Goal: Task Accomplishment & Management: Complete application form

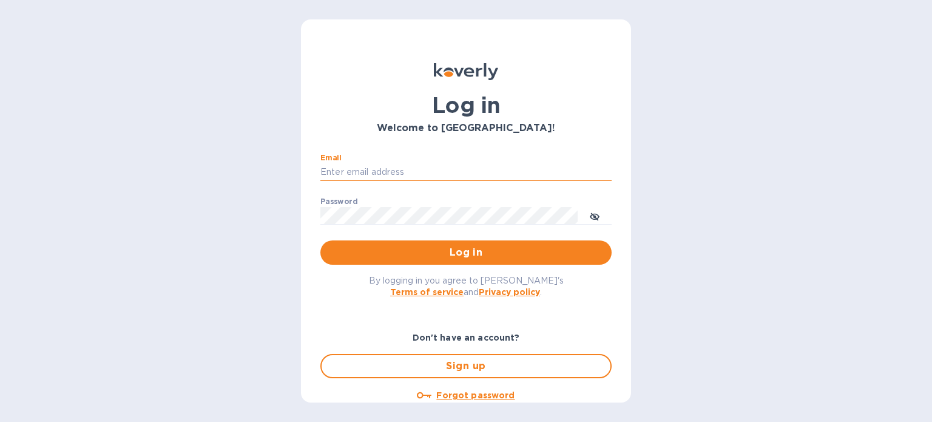
click at [460, 177] on input "Email" at bounding box center [465, 172] width 291 height 18
type input "[PERSON_NAME][EMAIL_ADDRESS][DOMAIN_NAME]"
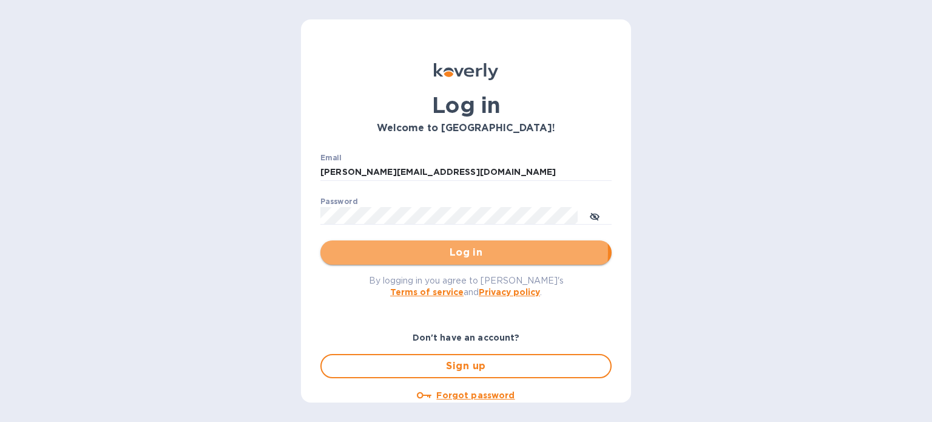
click at [462, 252] on span "Log in" at bounding box center [466, 252] width 272 height 15
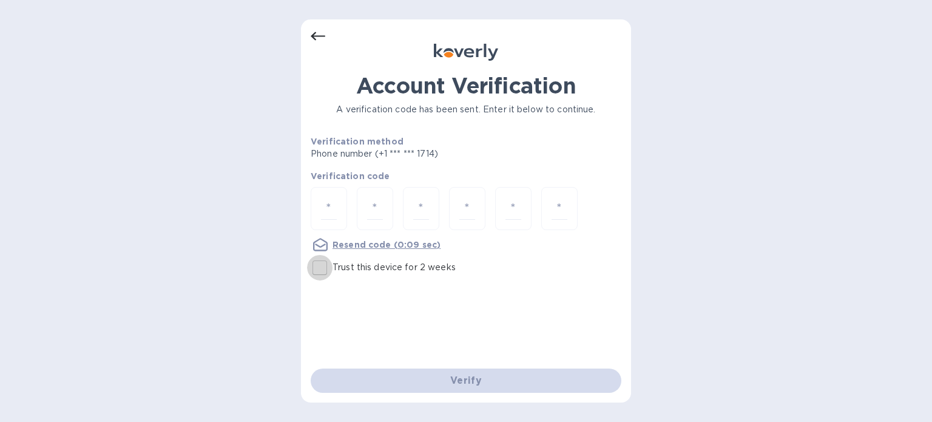
click at [322, 266] on input "Trust this device for 2 weeks" at bounding box center [319, 267] width 25 height 25
checkbox input "true"
click at [329, 212] on input "number" at bounding box center [329, 208] width 16 height 22
type input "2"
type input "9"
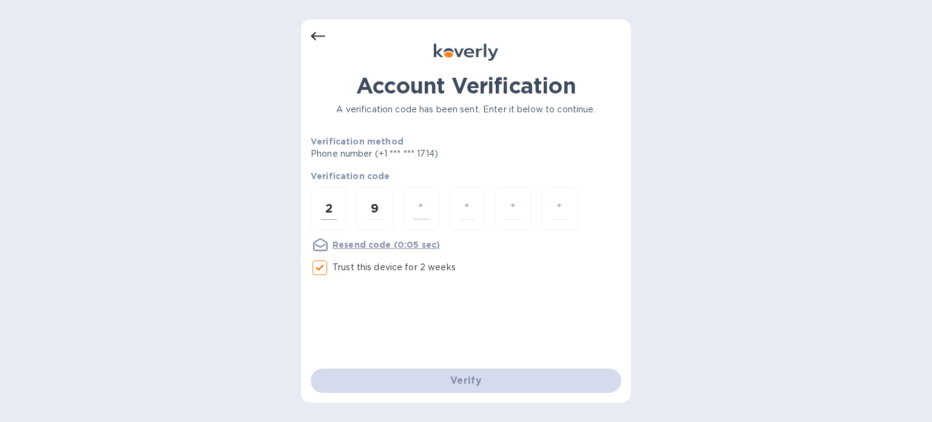
type input "9"
type input "6"
type input "9"
type input "5"
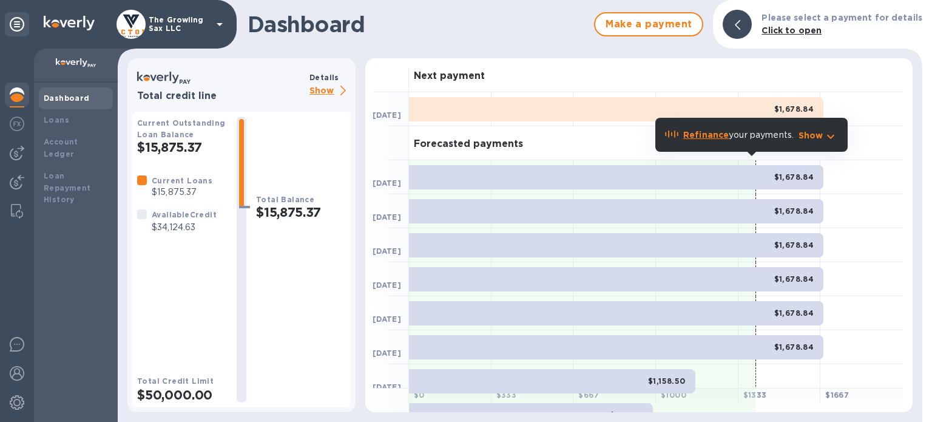
click at [830, 132] on icon "button" at bounding box center [831, 136] width 15 height 15
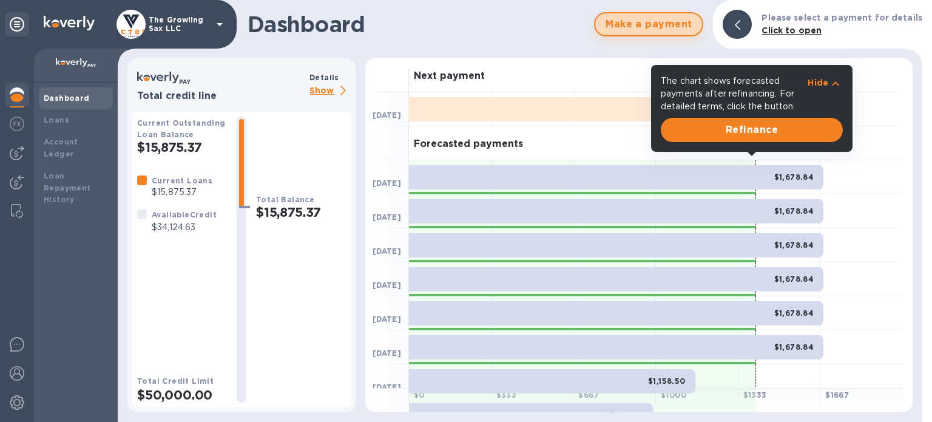
click at [668, 21] on span "Make a payment" at bounding box center [648, 24] width 87 height 15
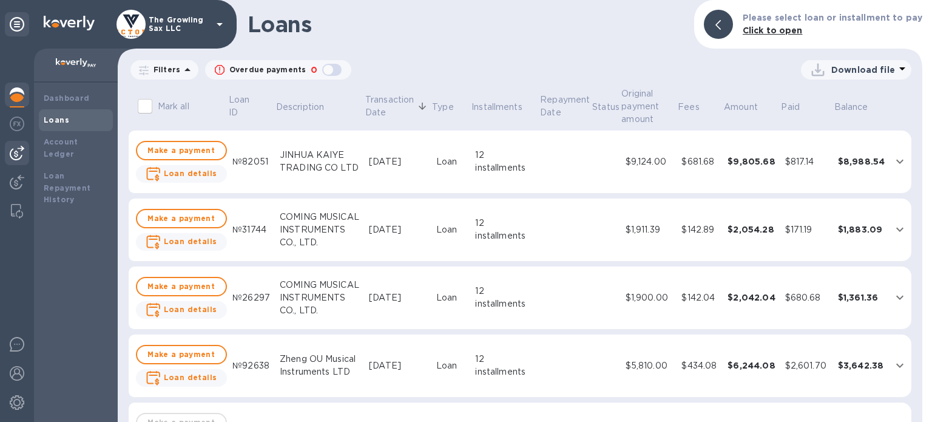
click at [19, 150] on img at bounding box center [17, 153] width 15 height 15
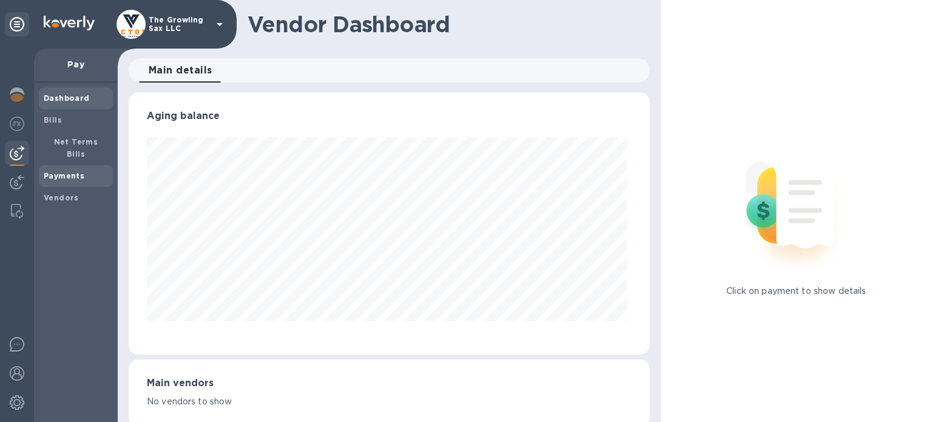
scroll to position [262, 517]
click at [65, 122] on span "Bills" at bounding box center [76, 120] width 64 height 12
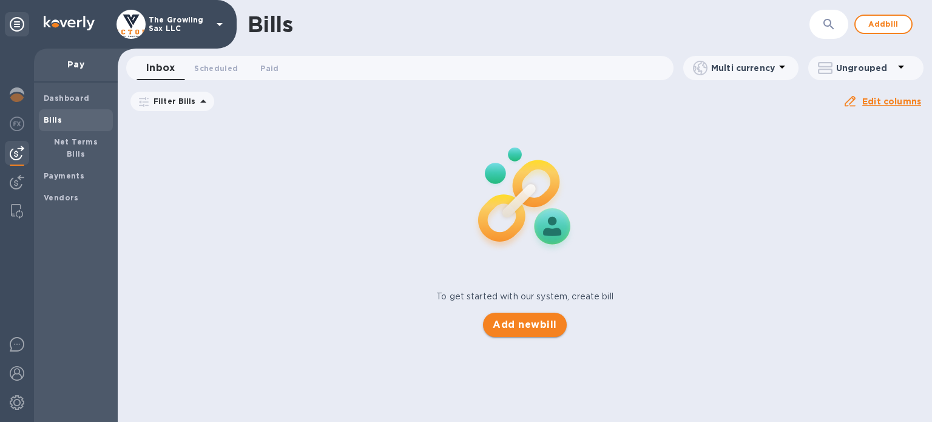
click at [513, 325] on span "Add new bill" at bounding box center [525, 324] width 64 height 15
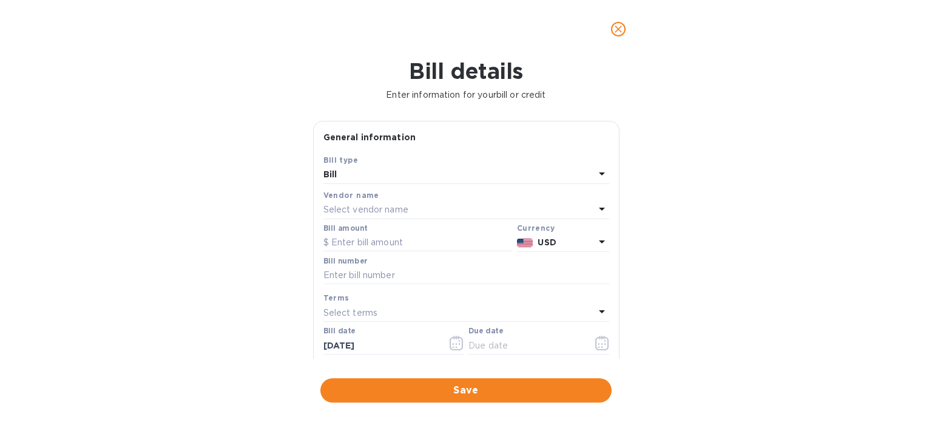
click at [404, 208] on p "Select vendor name" at bounding box center [366, 209] width 85 height 13
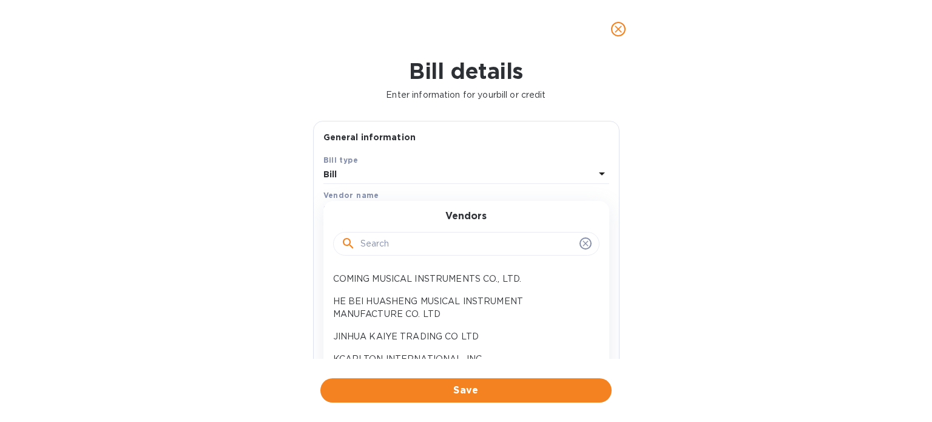
click at [406, 245] on input "text" at bounding box center [468, 244] width 214 height 18
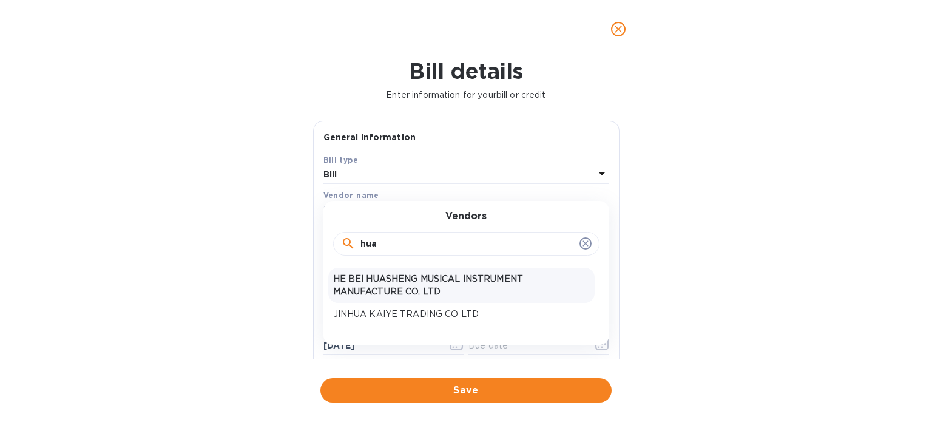
type input "hua"
click at [418, 276] on p "HE BEI HUASHENG MUSICAL INSTRUMENT MANUFACTURE CO. LTD" at bounding box center [461, 285] width 257 height 25
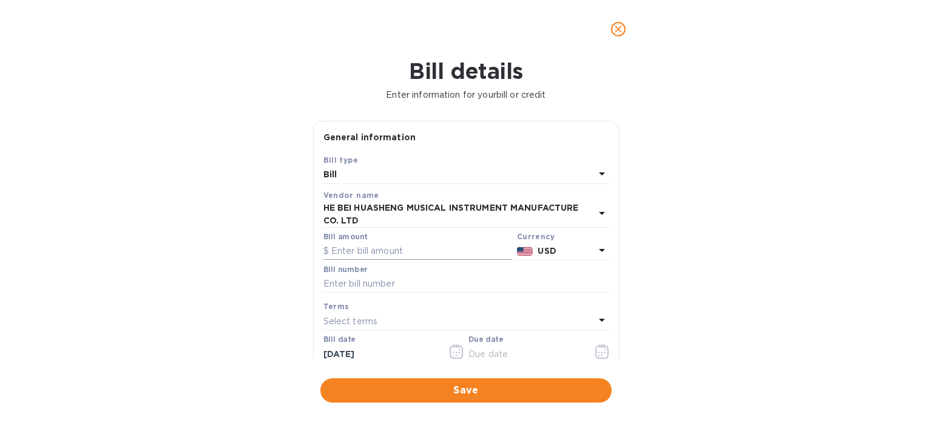
click at [419, 252] on input "text" at bounding box center [418, 251] width 189 height 18
type input "3"
type input "1,357.55"
click at [420, 281] on input "text" at bounding box center [467, 284] width 286 height 18
click at [413, 314] on div "Select terms" at bounding box center [459, 321] width 271 height 17
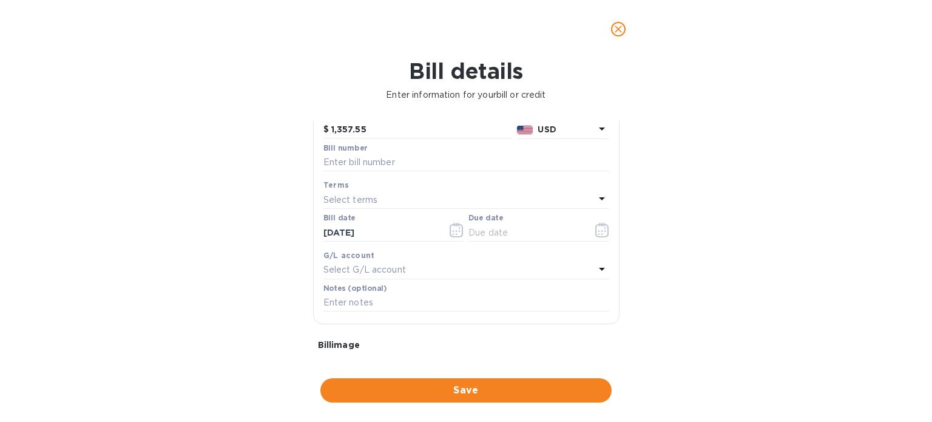
scroll to position [121, 0]
click at [470, 198] on div "Select terms" at bounding box center [459, 199] width 271 height 17
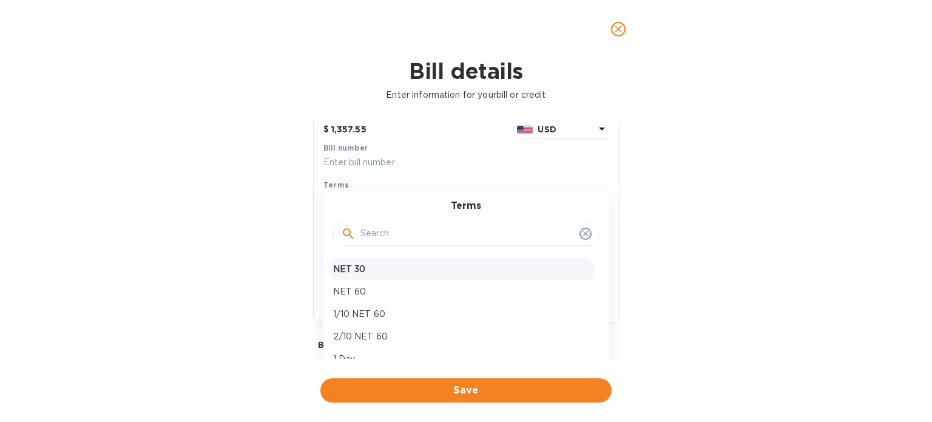
click at [407, 274] on p "NET 30" at bounding box center [461, 269] width 257 height 13
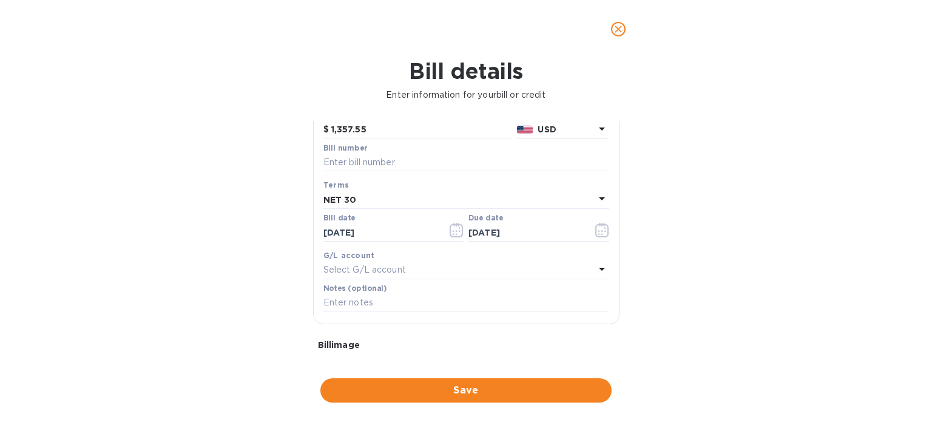
click at [473, 194] on div "NET 30" at bounding box center [459, 199] width 271 height 17
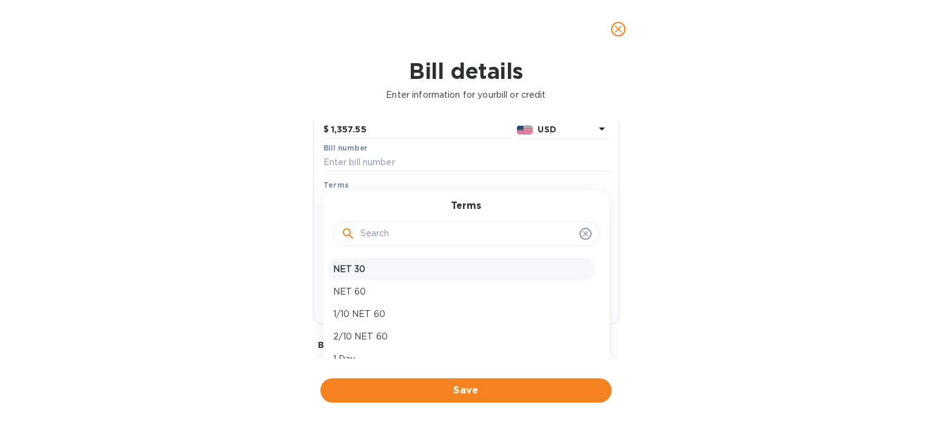
scroll to position [18, 0]
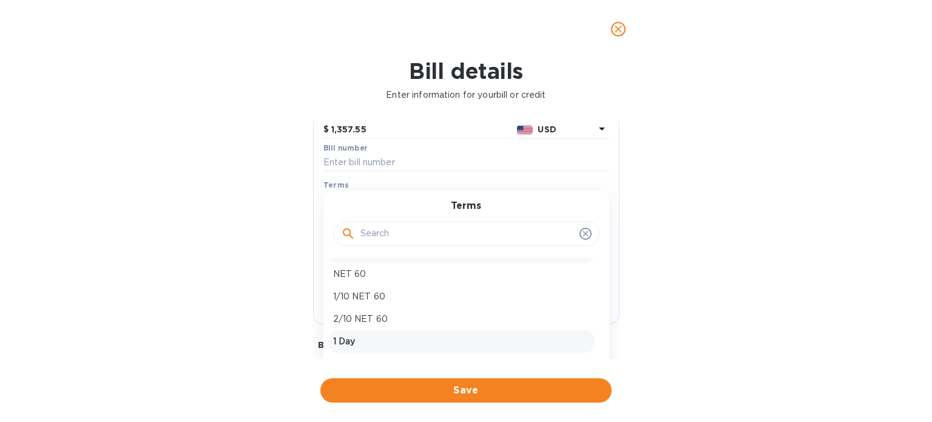
click at [481, 339] on p "1 Day" at bounding box center [461, 341] width 257 height 13
type input "[DATE]"
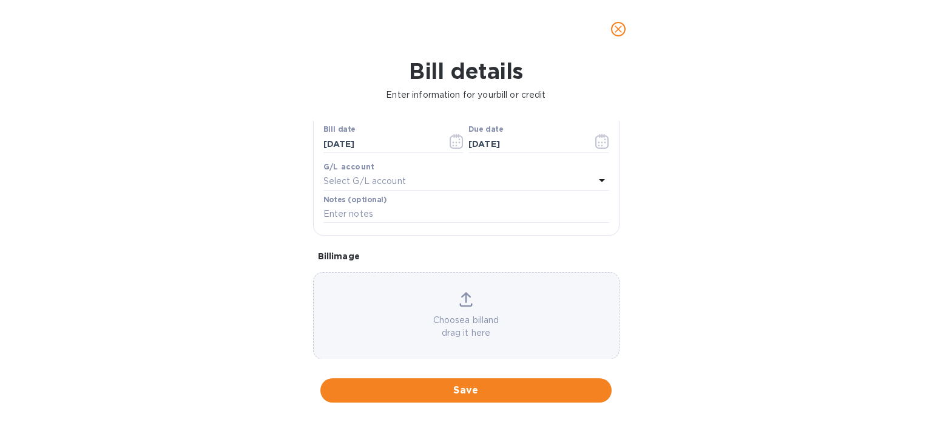
scroll to position [226, 0]
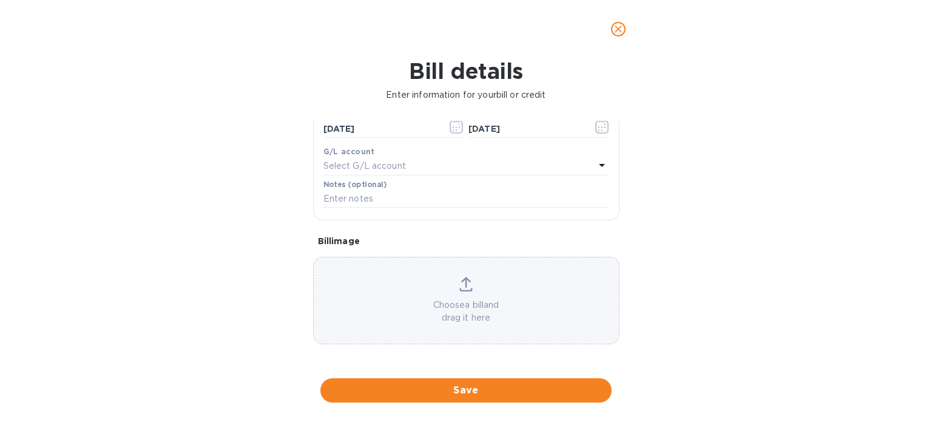
click at [464, 281] on icon at bounding box center [465, 284] width 13 height 15
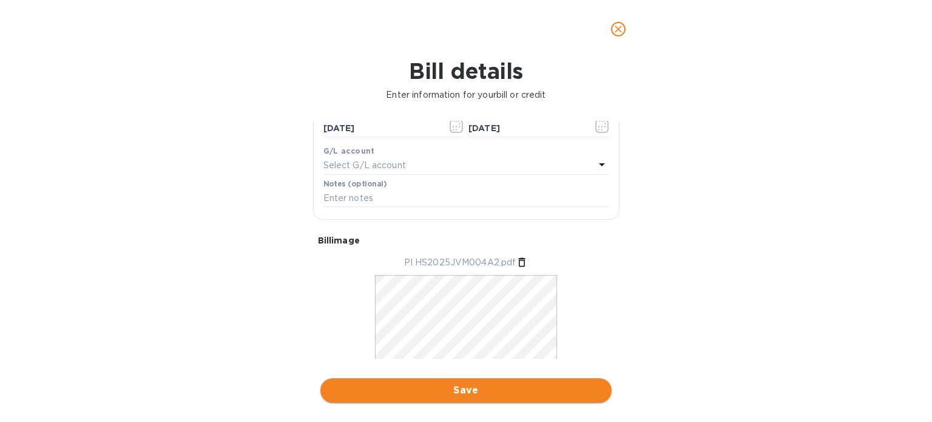
click at [461, 388] on span "Save" at bounding box center [466, 390] width 272 height 15
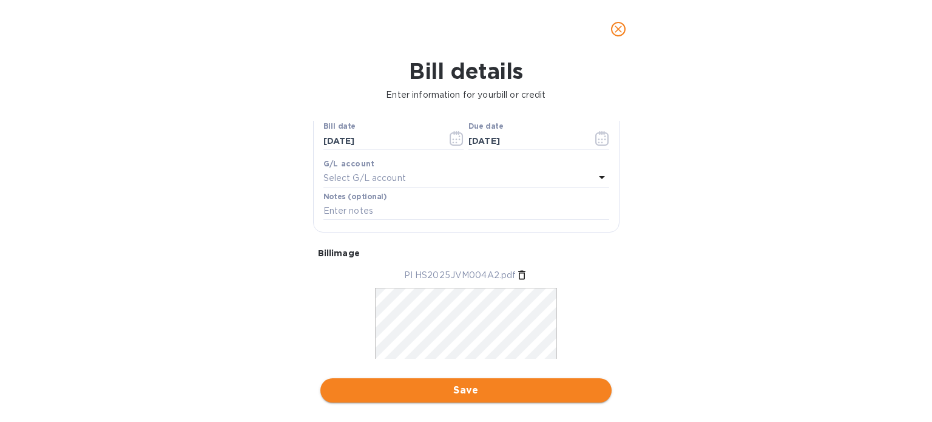
scroll to position [239, 0]
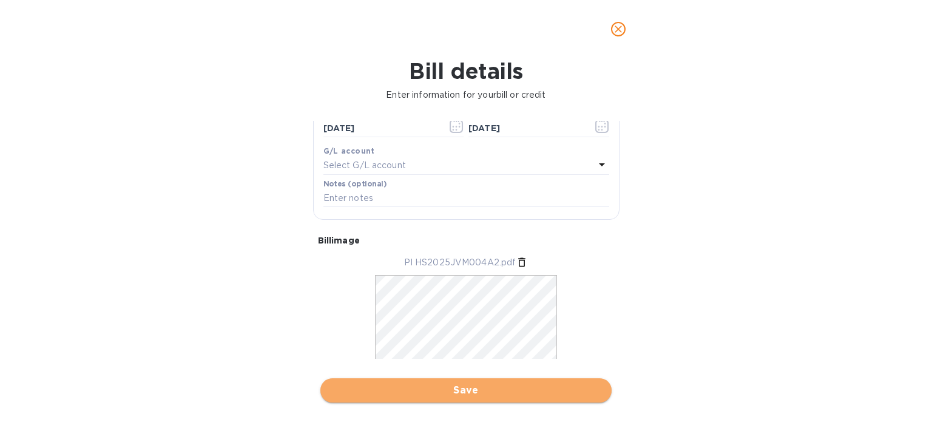
click at [461, 388] on span "Save" at bounding box center [466, 390] width 272 height 15
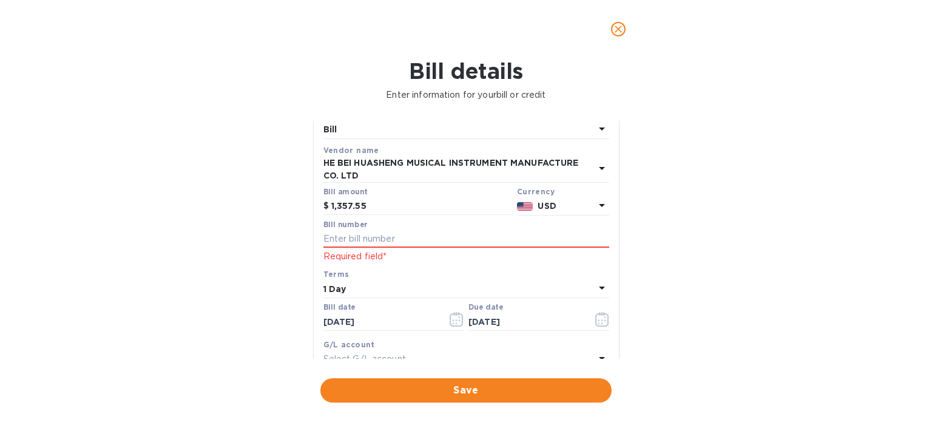
scroll to position [0, 0]
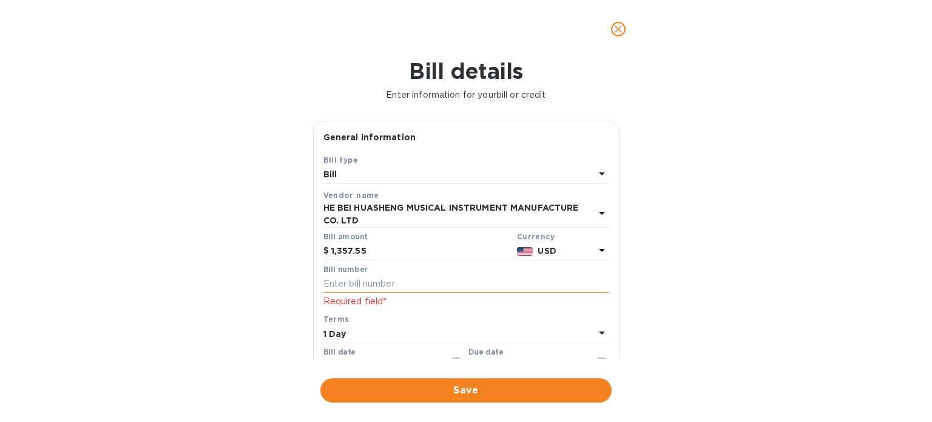
click at [404, 279] on input "text" at bounding box center [467, 284] width 286 height 18
paste input "NO.:HS2025JVM004"
type input "NO.:HS2025JVM004"
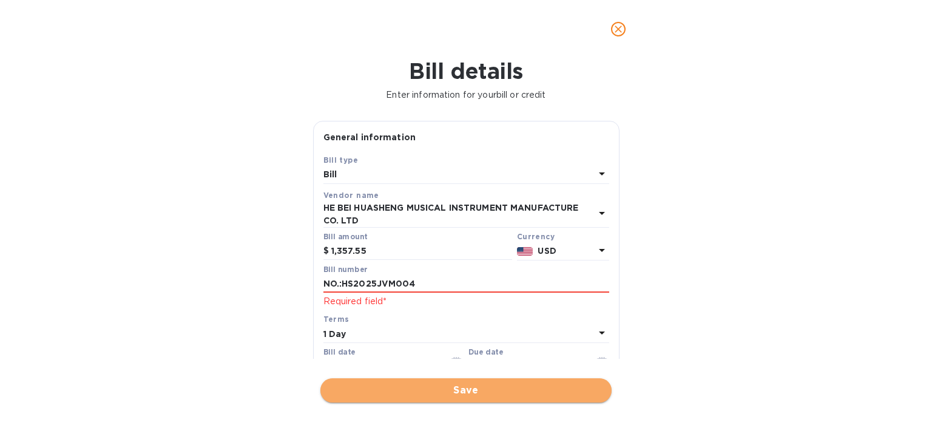
click at [459, 385] on span "Save" at bounding box center [466, 390] width 272 height 15
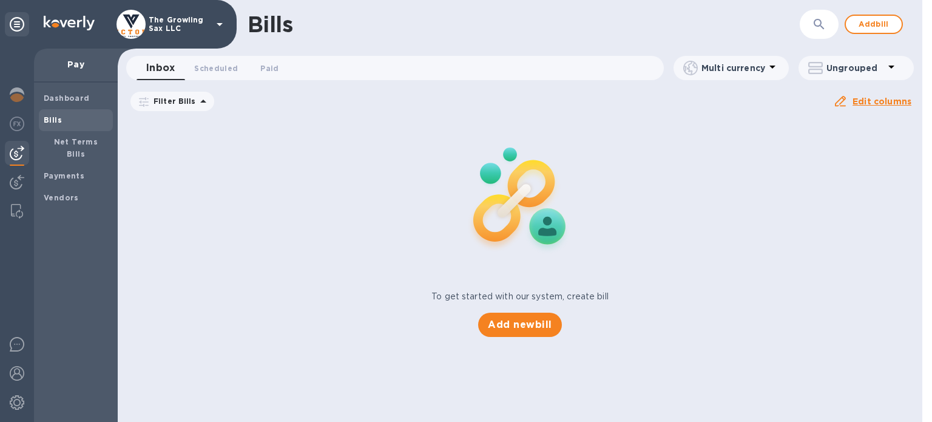
click at [617, 195] on div "To get started with our system, create bill Add new bill" at bounding box center [520, 227] width 815 height 229
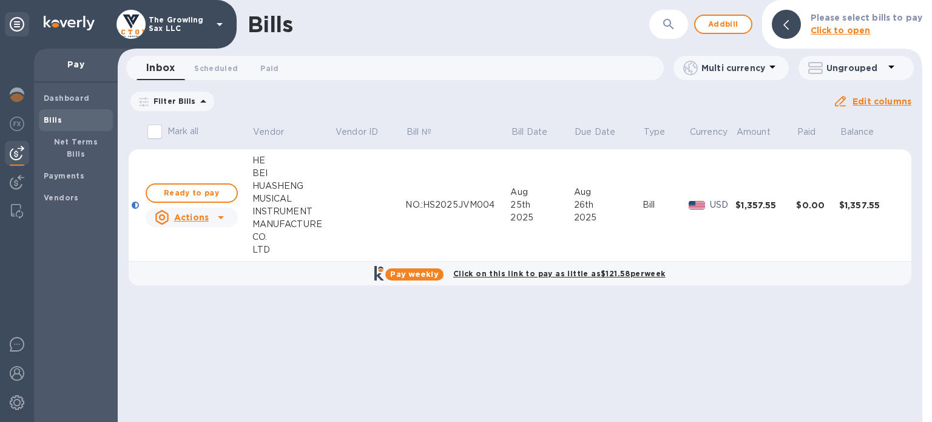
click at [418, 276] on b "Pay weekly" at bounding box center [414, 274] width 48 height 9
checkbox input "true"
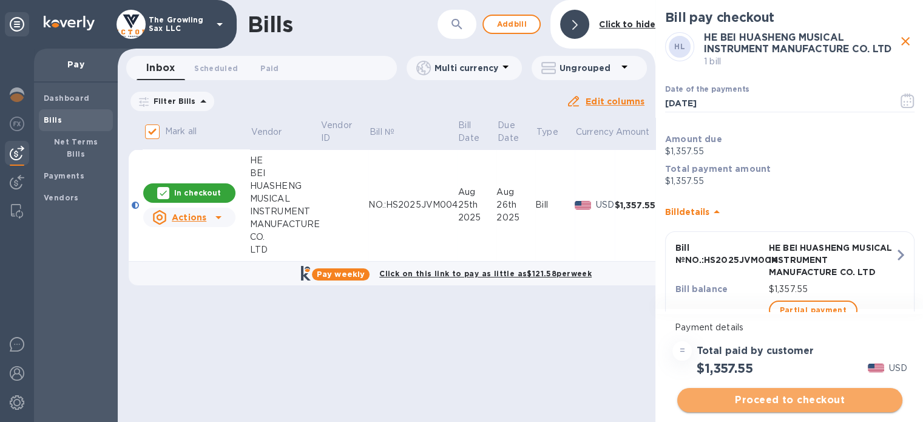
click at [787, 398] on span "Proceed to checkout" at bounding box center [790, 400] width 206 height 15
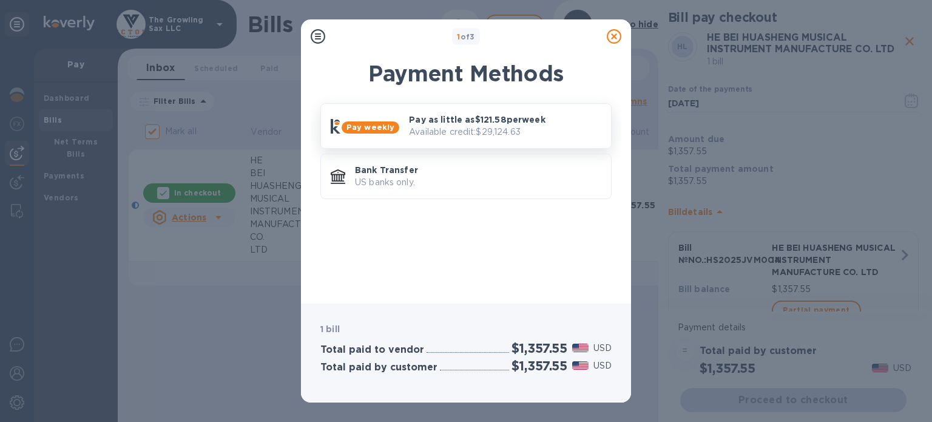
click at [512, 135] on p "Available credit: $29,124.63" at bounding box center [505, 132] width 192 height 13
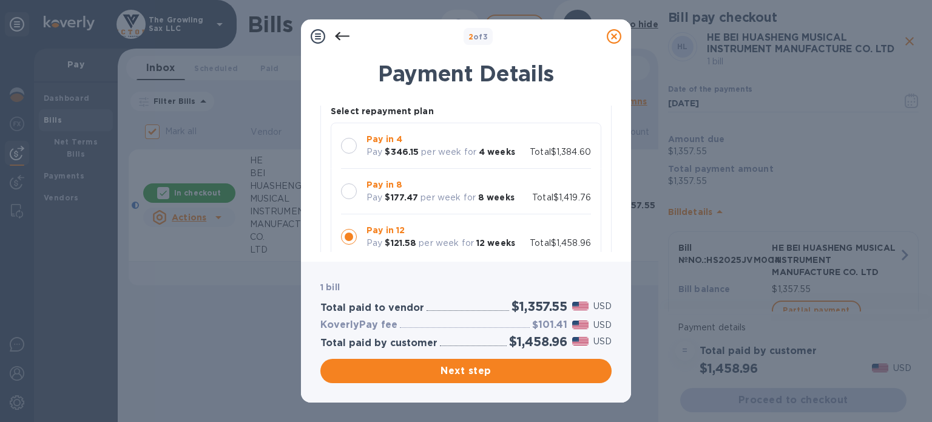
scroll to position [95, 0]
click at [350, 192] on div at bounding box center [349, 194] width 16 height 16
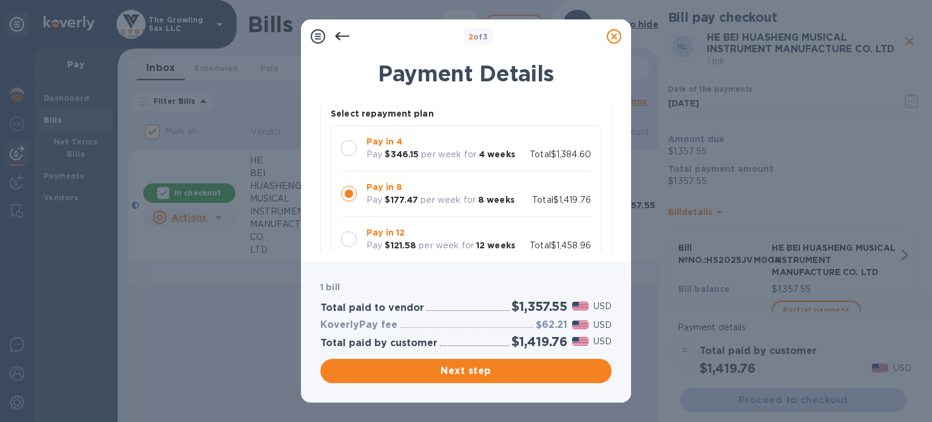
click at [350, 237] on div at bounding box center [349, 239] width 16 height 16
click at [347, 189] on div at bounding box center [349, 194] width 16 height 16
click at [496, 371] on span "Next step" at bounding box center [466, 371] width 272 height 15
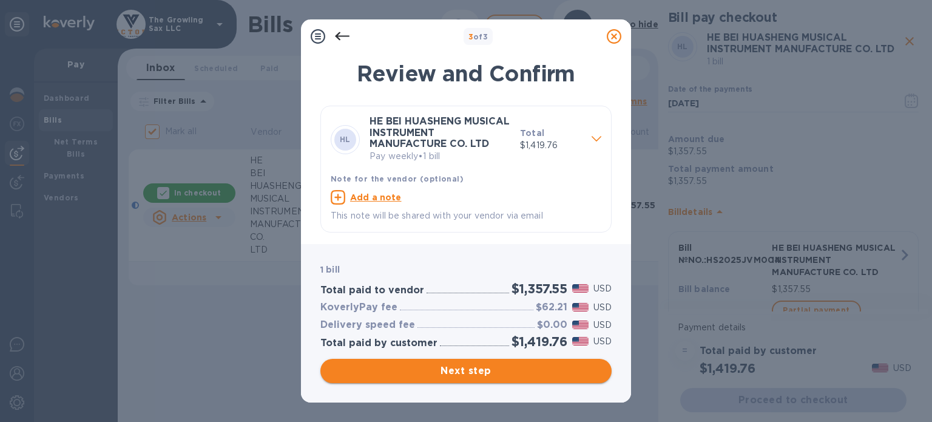
click at [496, 371] on span "Next step" at bounding box center [466, 371] width 272 height 15
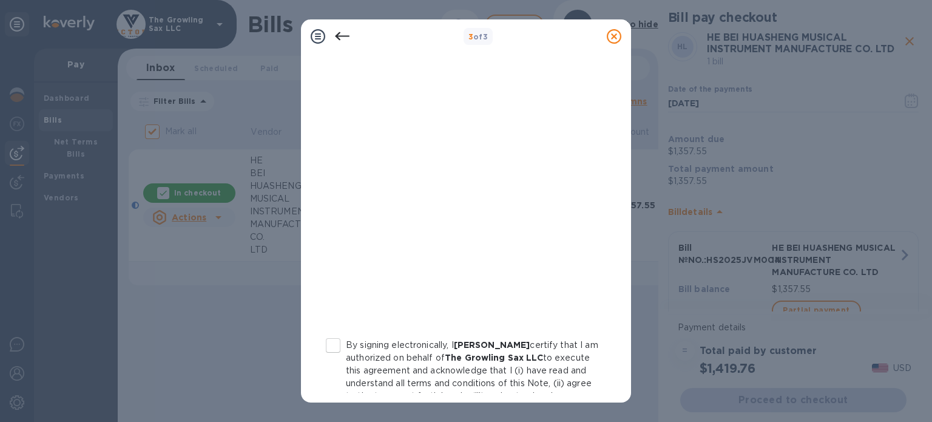
scroll to position [269, 0]
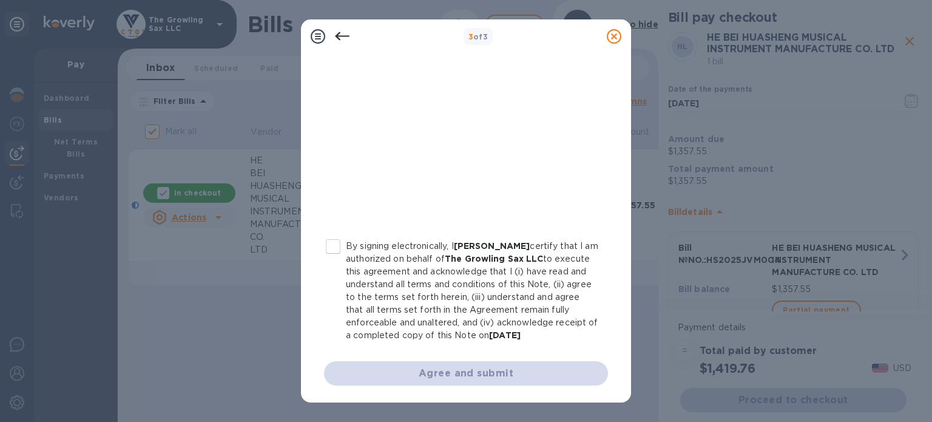
click at [335, 236] on input "By signing electronically, I [PERSON_NAME] certify that I am authorized on beha…" at bounding box center [332, 246] width 25 height 25
checkbox input "true"
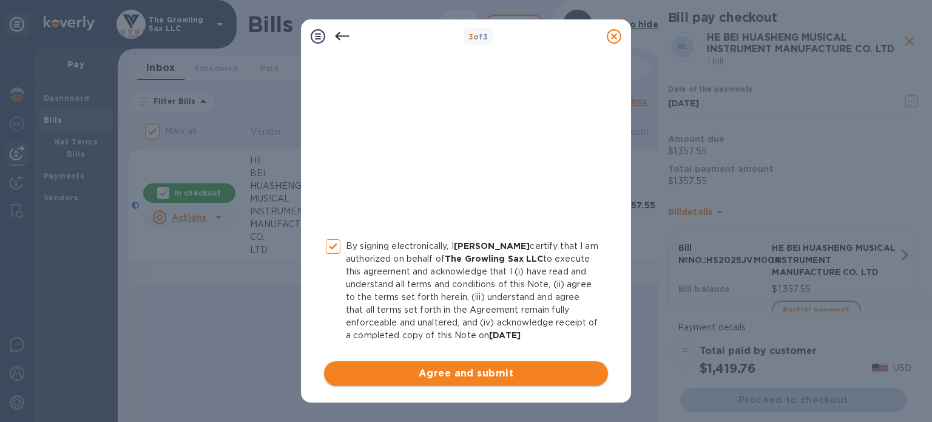
click at [452, 373] on span "Agree and submit" at bounding box center [466, 373] width 265 height 15
